Goal: Navigation & Orientation: Find specific page/section

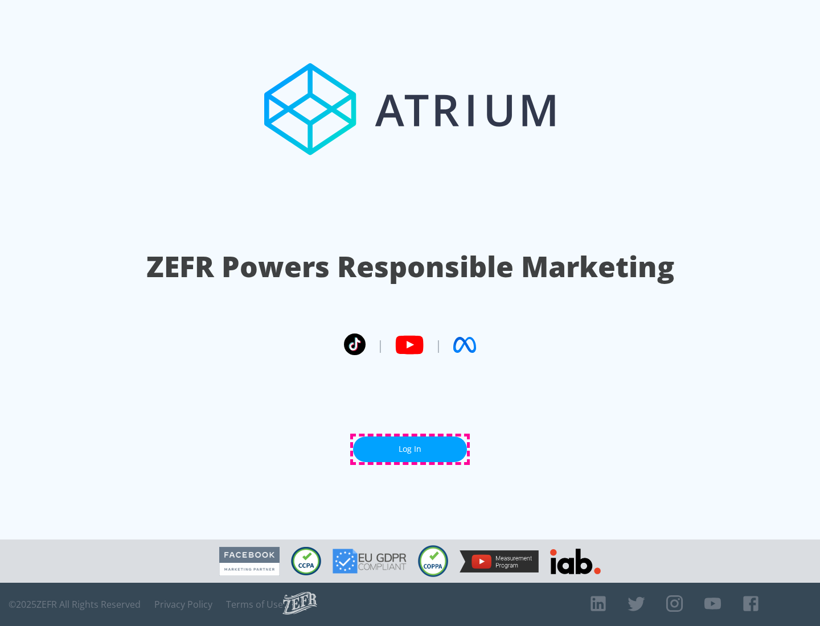
click at [410, 449] on link "Log In" at bounding box center [410, 450] width 114 height 26
